Goal: Use online tool/utility: Utilize a website feature to perform a specific function

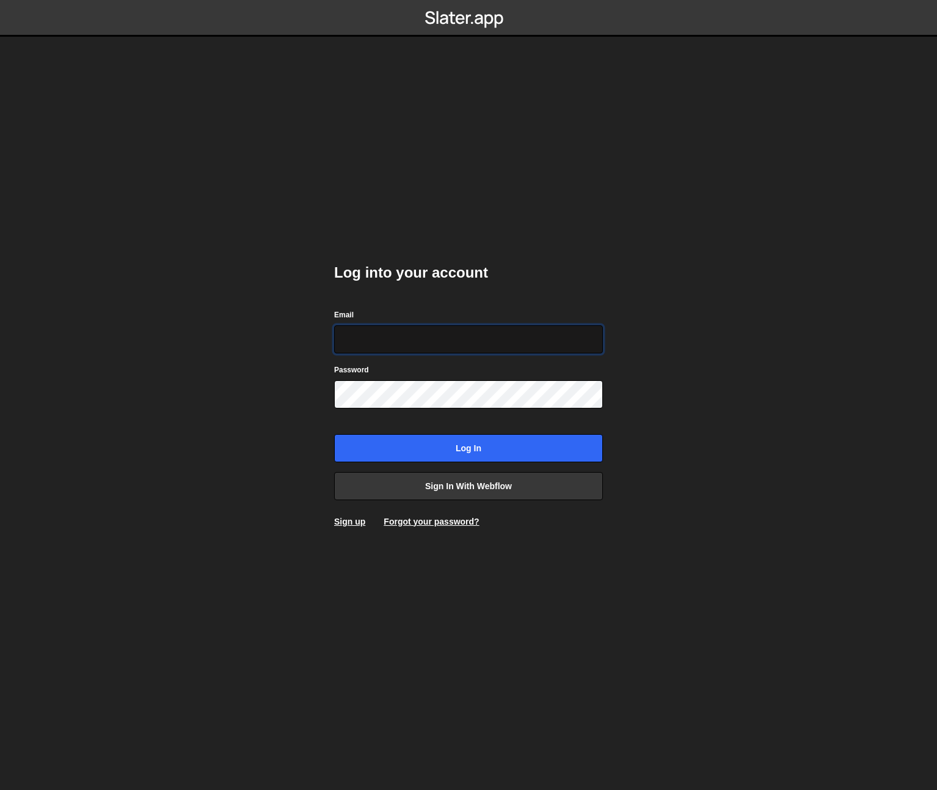
type input "[EMAIL_ADDRESS][DOMAIN_NAME]"
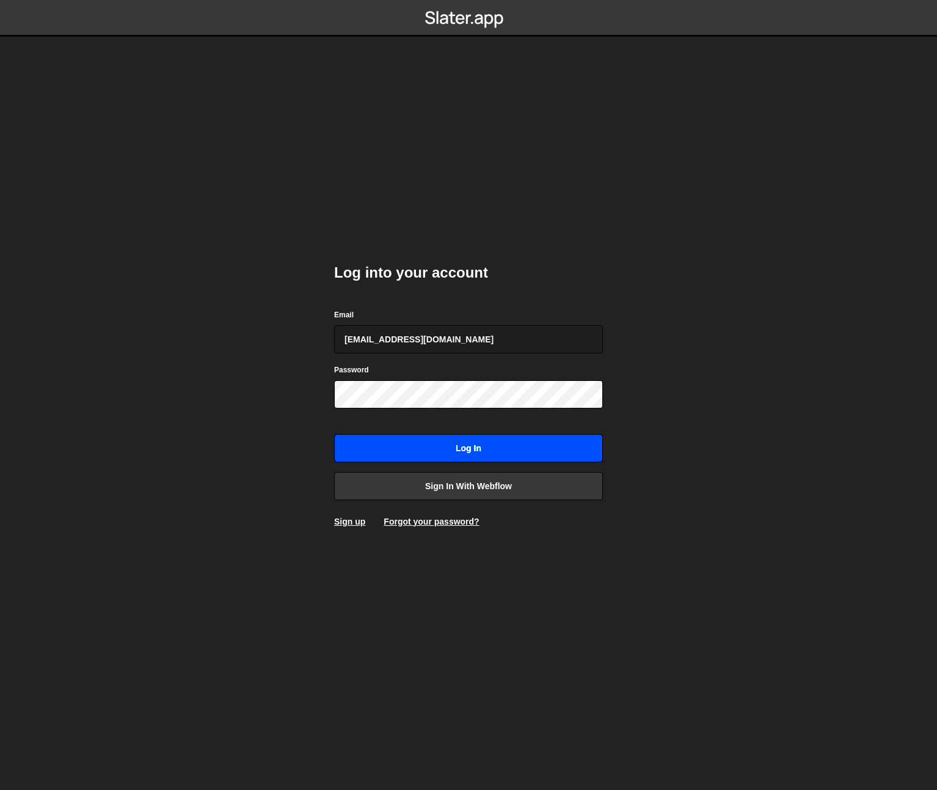
click at [491, 442] on input "Log in" at bounding box center [468, 448] width 269 height 28
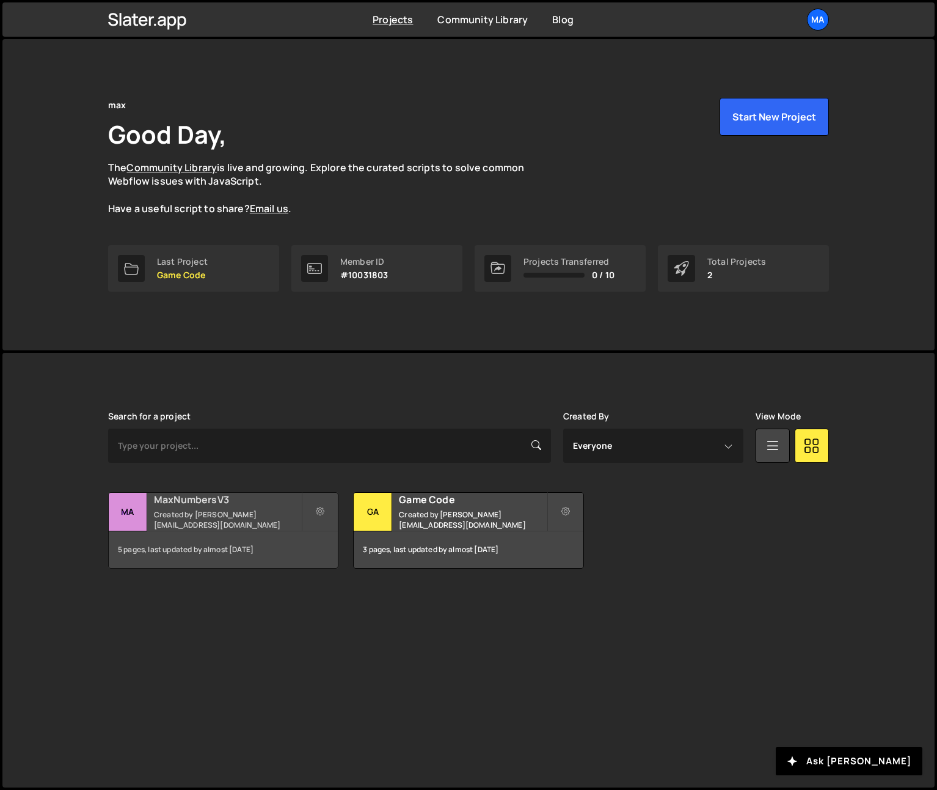
click at [208, 506] on h2 "MaxNumbersV3" at bounding box center [227, 499] width 147 height 13
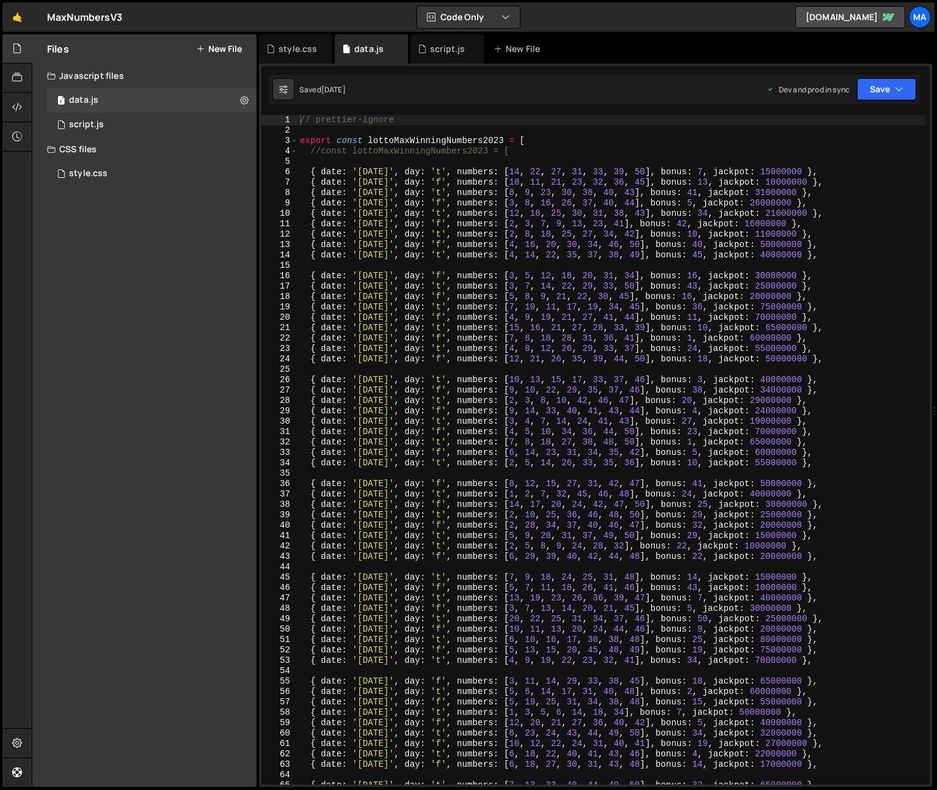
click at [340, 161] on div "// prettier-ignore export const lottoMaxWinningNumbers2023 = [ //const lottoMax…" at bounding box center [612, 460] width 628 height 690
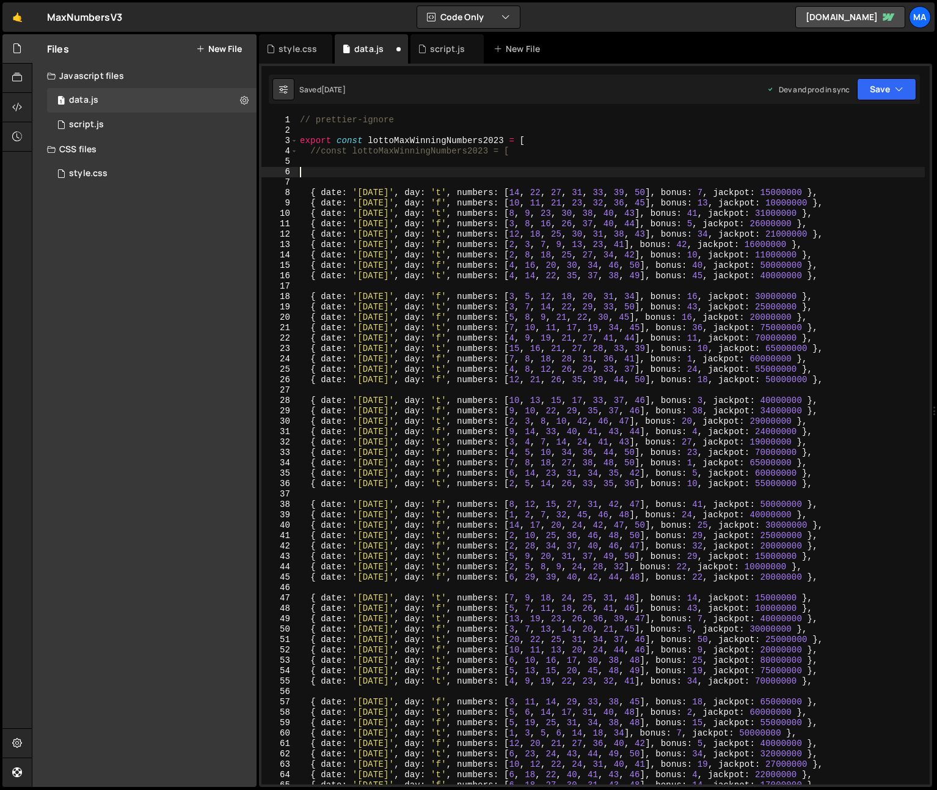
paste textarea "{ date: 'October 3, 2025', day: 'f', numbers: [10, 17, 22, 30, 36, 42, 45], bon…"
type textarea "{ date: 'October 3, 2025', day: 'f', numbers: [10, 17, 22, 30, 36, 42, 45], bon…"
click at [870, 87] on button "Save" at bounding box center [886, 89] width 59 height 22
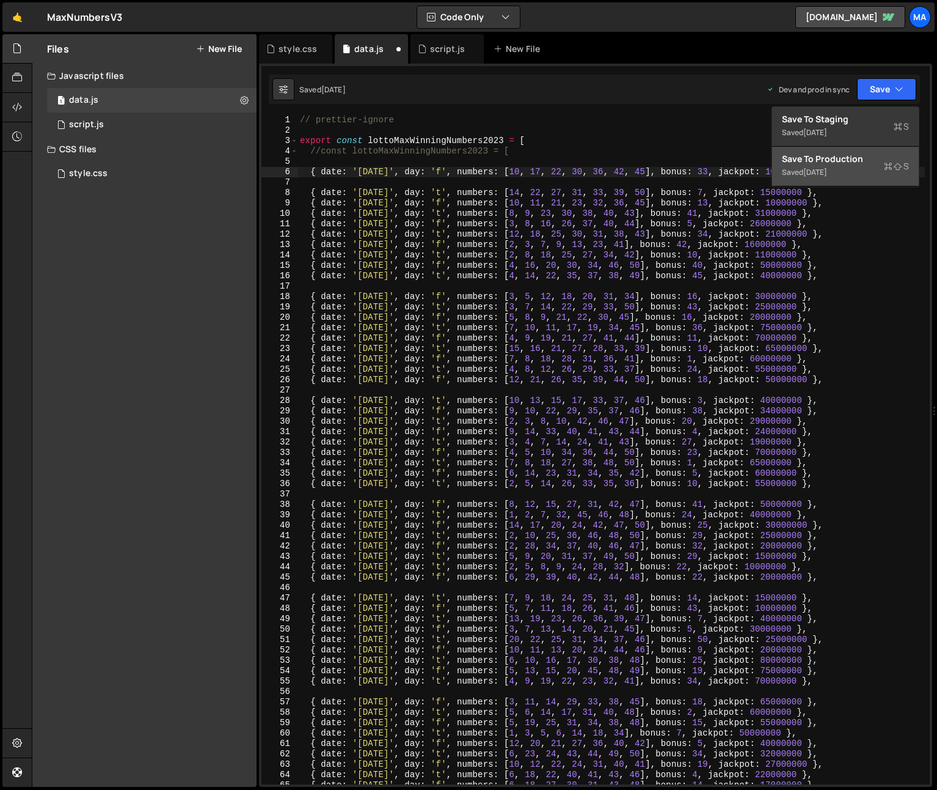
click at [827, 168] on div "4 days ago" at bounding box center [816, 172] width 24 height 10
